Goal: Task Accomplishment & Management: Complete application form

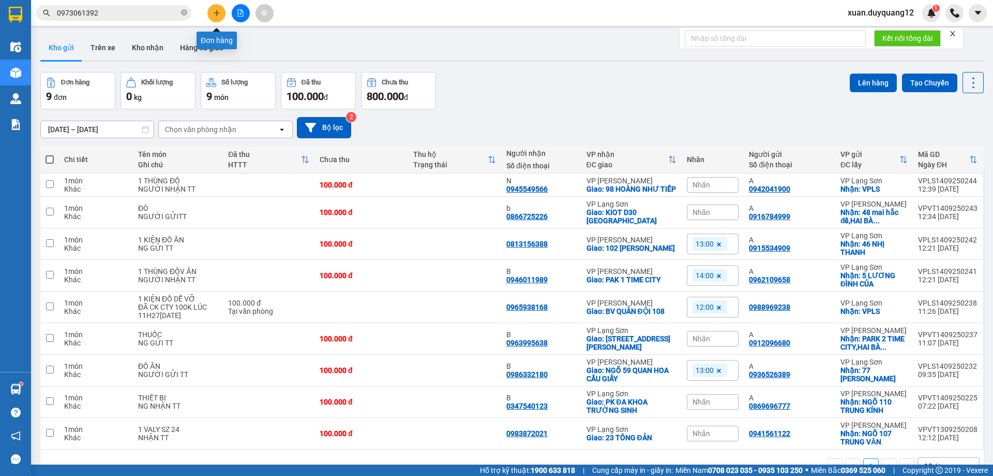
click at [210, 15] on button at bounding box center [216, 13] width 18 height 18
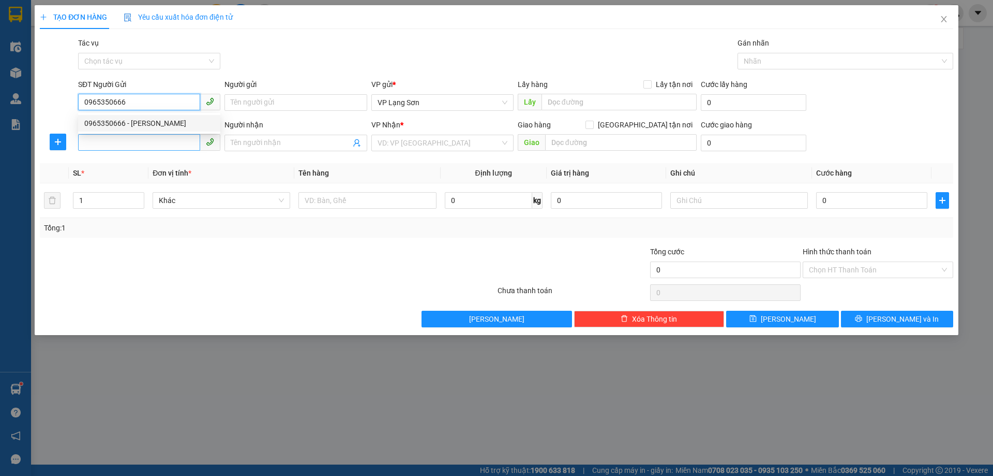
type input "0965350666"
click at [132, 144] on input "SĐT Người Nhận" at bounding box center [139, 142] width 122 height 17
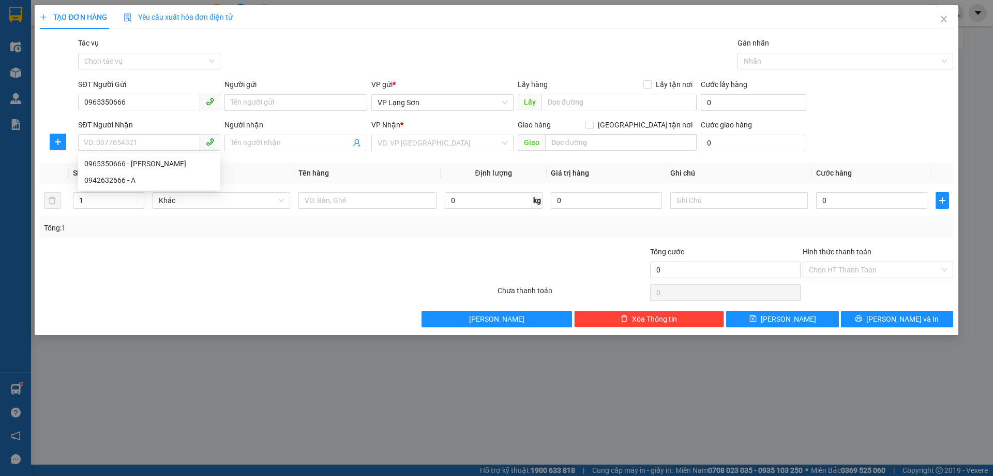
click at [152, 88] on div "SĐT Người Gửi" at bounding box center [149, 84] width 142 height 11
click at [152, 94] on input "0965350666" at bounding box center [139, 102] width 122 height 17
click at [138, 141] on input "SĐT Người Nhận" at bounding box center [139, 142] width 122 height 17
type input "0985898036"
click at [134, 167] on div "0985898036 - B" at bounding box center [149, 163] width 130 height 11
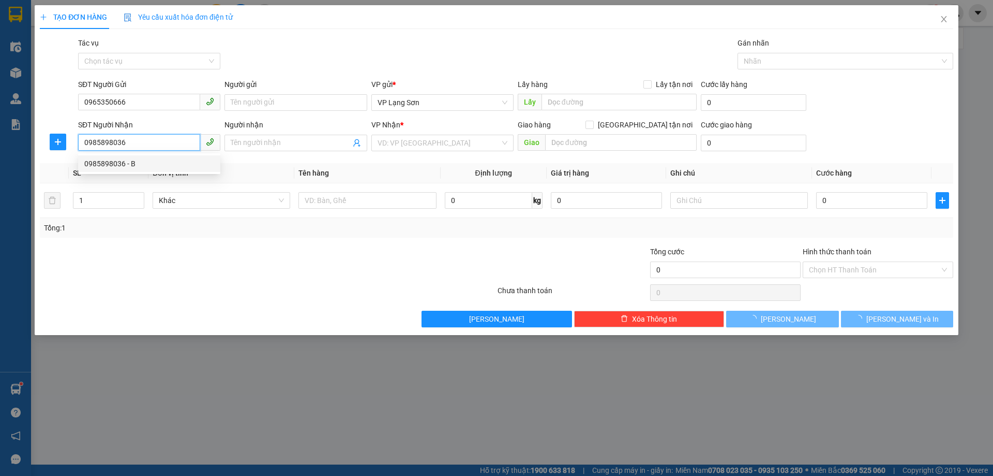
type input "B"
checkbox input "true"
type input "OCEAN PAK"
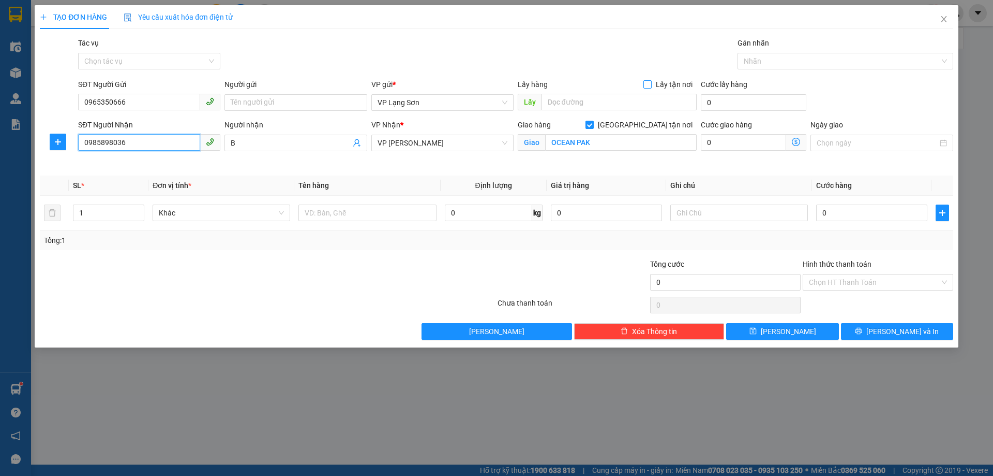
type input "0985898036"
click at [663, 86] on span "Lấy tận nơi" at bounding box center [674, 84] width 45 height 11
click at [651, 86] on input "Lấy tận nơi" at bounding box center [647, 83] width 7 height 7
checkbox input "true"
click at [653, 98] on input "text" at bounding box center [619, 102] width 155 height 17
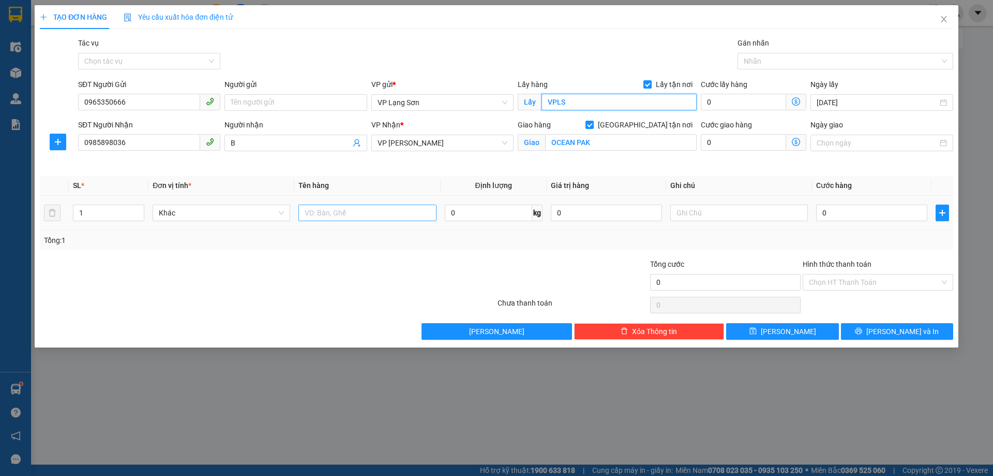
type input "VPLS"
click at [384, 209] on input "text" at bounding box center [368, 212] width 138 height 17
type input "1 KIỆN"
click at [881, 214] on input "0" at bounding box center [871, 212] width 111 height 17
type input "1"
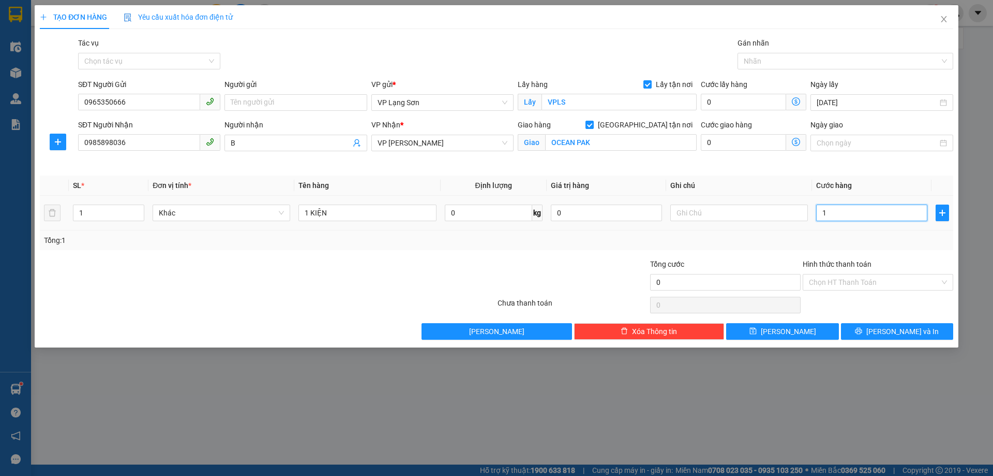
type input "1"
type input "10"
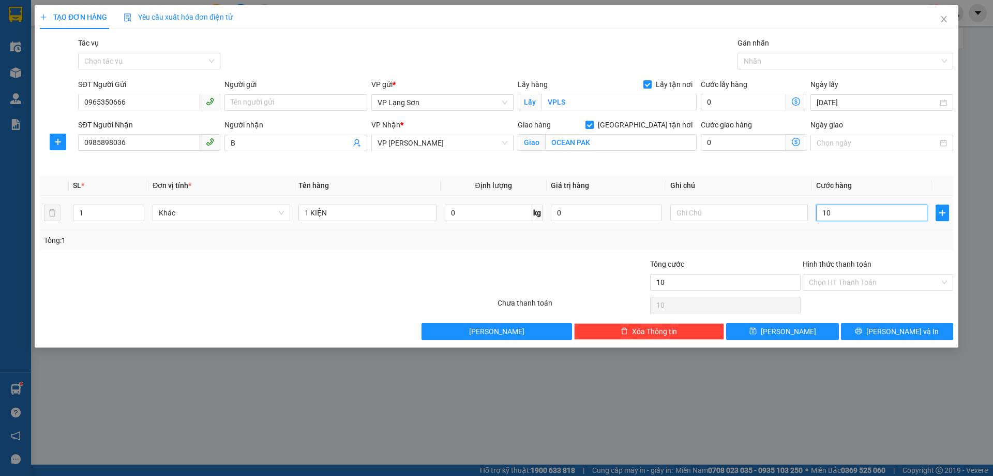
type input "100"
type input "100.000"
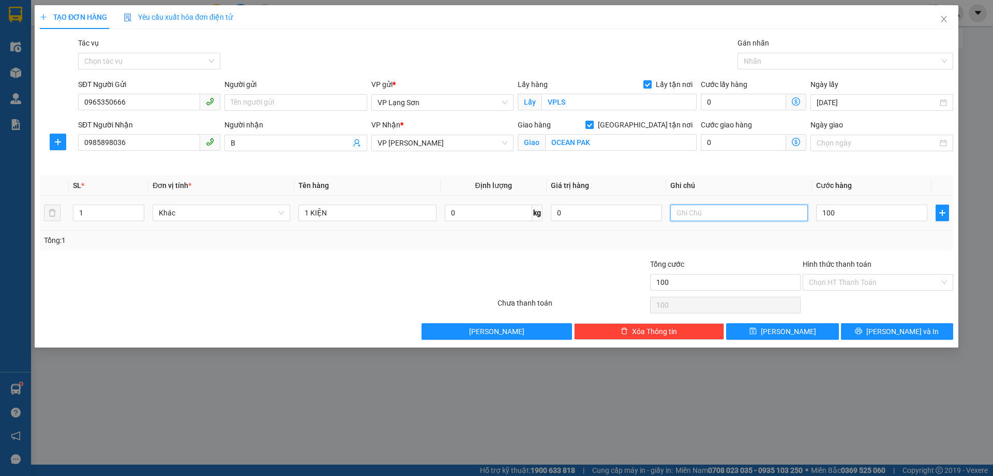
type input "100.000"
click at [733, 215] on input "text" at bounding box center [740, 212] width 138 height 17
type input "NG NHẬN TT"
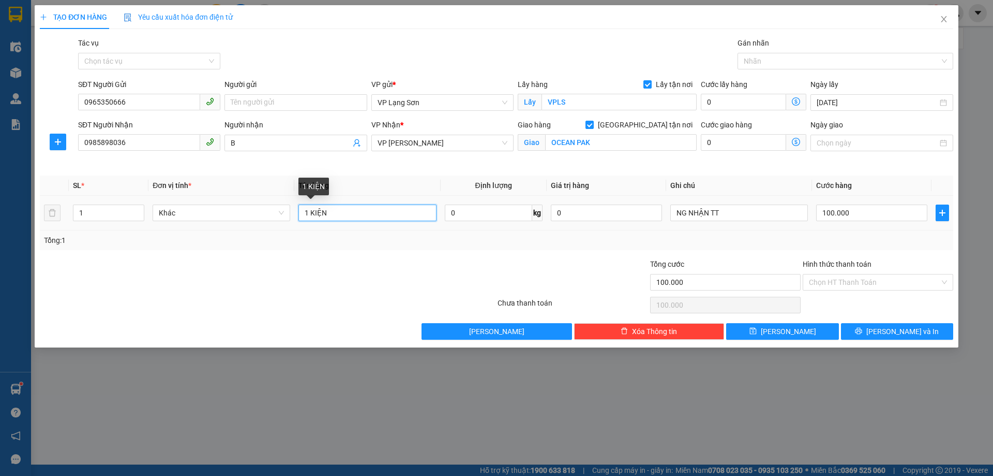
click at [413, 212] on input "1 KIỆN" at bounding box center [368, 212] width 138 height 17
type input "1 KIỆN ĐỒ ĂN"
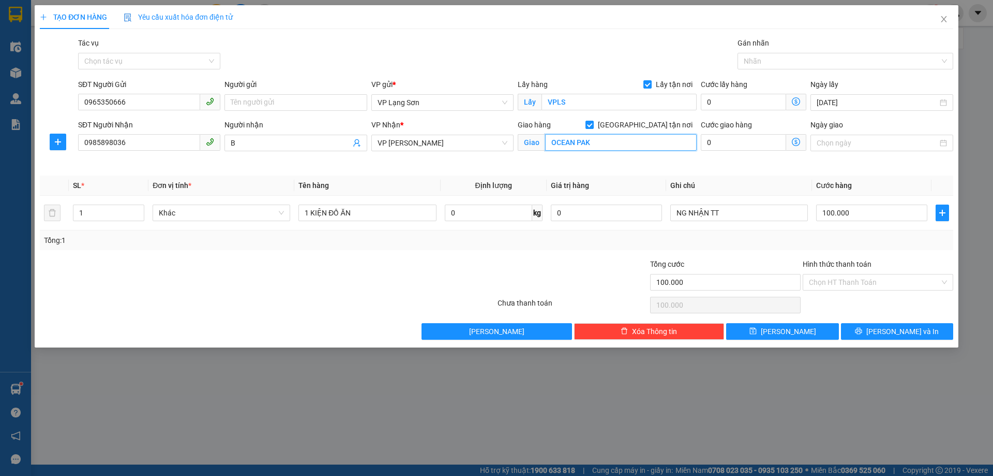
click at [586, 142] on input "OCEAN PAK" at bounding box center [621, 142] width 152 height 17
click at [586, 141] on input "OCEAN PAK" at bounding box center [621, 142] width 152 height 17
type input "[GEOGRAPHIC_DATA]"
click at [798, 330] on button "[PERSON_NAME]" at bounding box center [782, 331] width 112 height 17
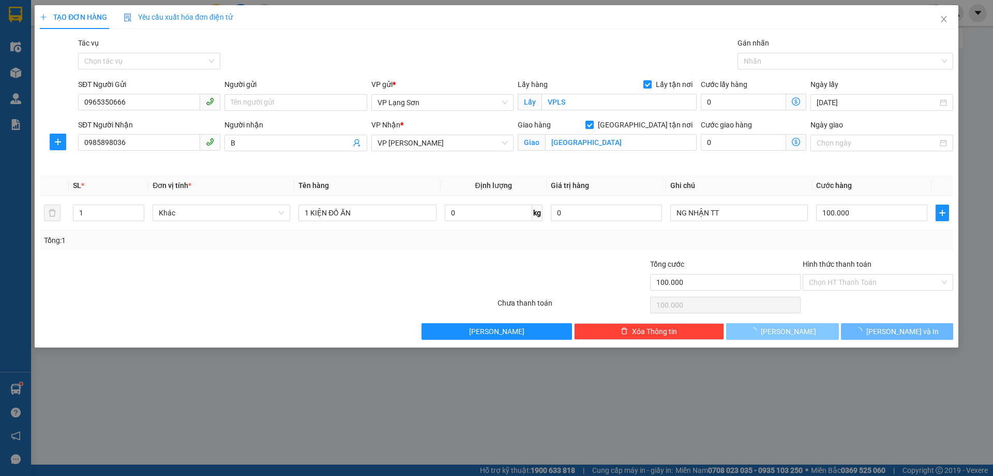
checkbox input "false"
type input "0"
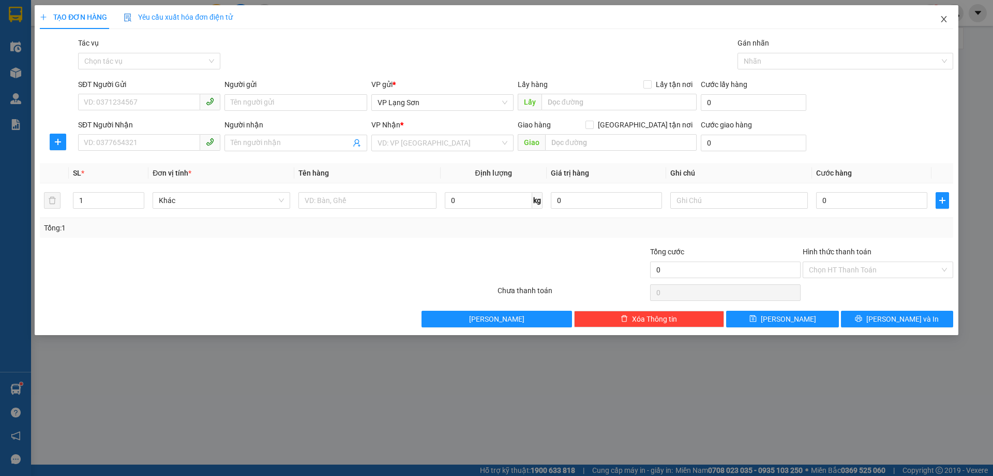
click at [943, 16] on icon "close" at bounding box center [944, 19] width 8 height 8
